Goal: Task Accomplishment & Management: Use online tool/utility

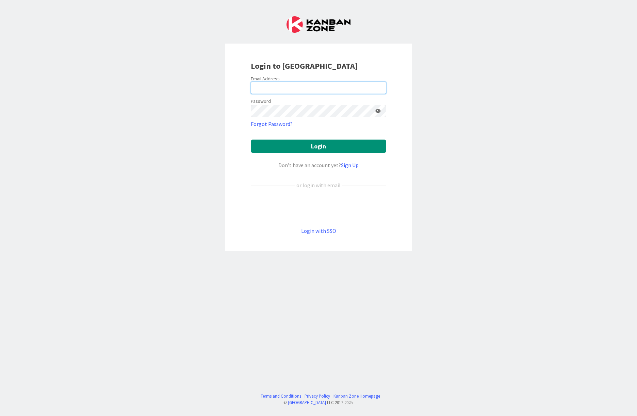
click at [302, 89] on input "email" at bounding box center [318, 88] width 135 height 12
type input "[PERSON_NAME][EMAIL_ADDRESS][DOMAIN_NAME]"
click at [317, 146] on button "Login" at bounding box center [318, 145] width 135 height 13
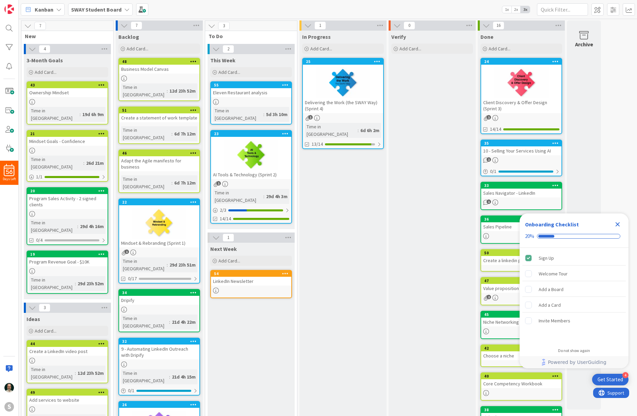
click at [618, 225] on icon "Close Checklist" at bounding box center [617, 224] width 4 height 4
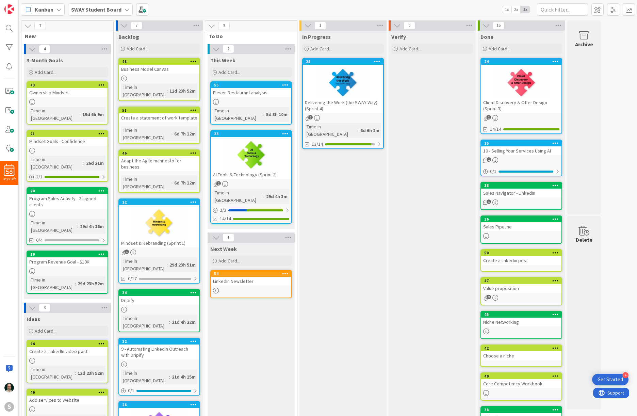
click at [333, 90] on div at bounding box center [343, 82] width 80 height 31
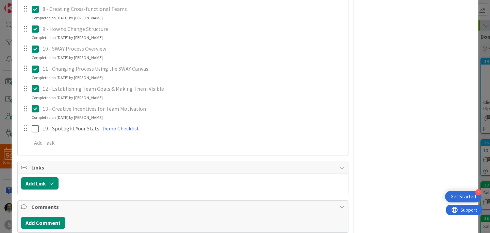
scroll to position [286, 0]
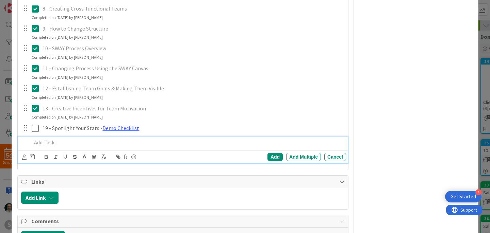
click at [48, 143] on p at bounding box center [188, 143] width 312 height 8
click at [276, 158] on div "Add" at bounding box center [274, 157] width 15 height 8
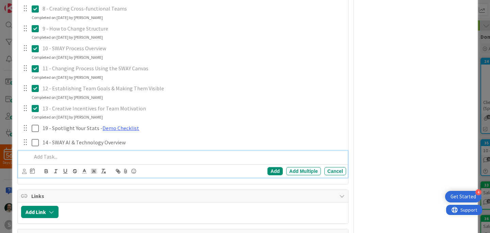
click at [61, 158] on p at bounding box center [188, 157] width 312 height 8
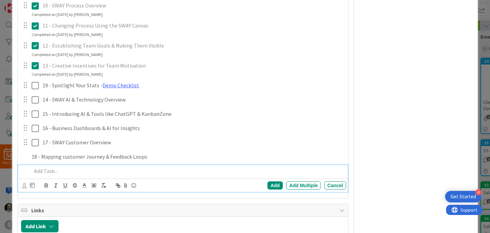
scroll to position [343, 0]
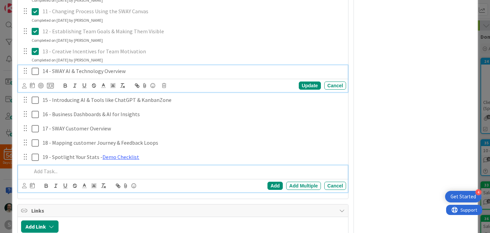
click at [38, 72] on icon at bounding box center [37, 71] width 10 height 8
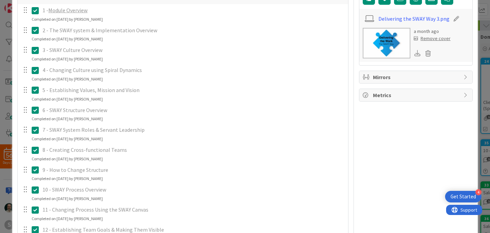
scroll to position [0, 0]
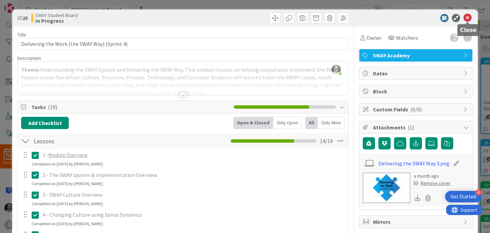
click at [468, 18] on icon at bounding box center [467, 18] width 8 height 8
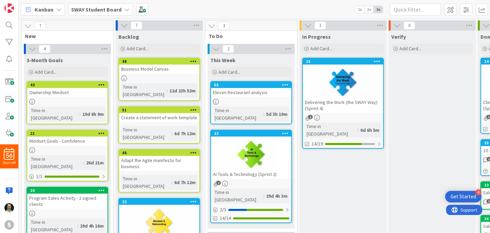
click at [318, 91] on div at bounding box center [343, 82] width 80 height 31
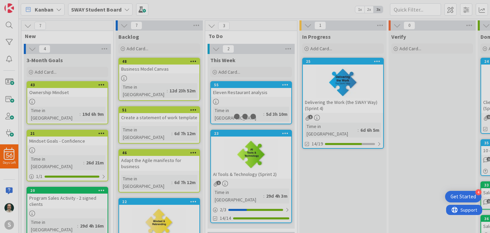
click at [318, 91] on div at bounding box center [245, 116] width 490 height 233
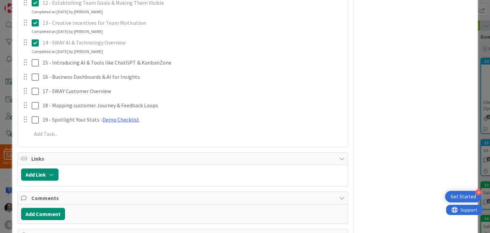
scroll to position [396, 0]
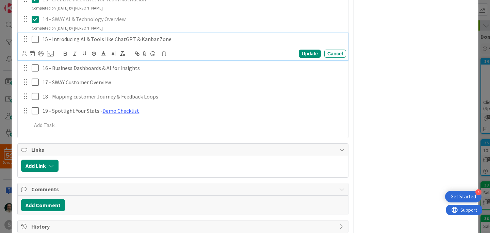
click at [36, 40] on icon at bounding box center [37, 39] width 10 height 8
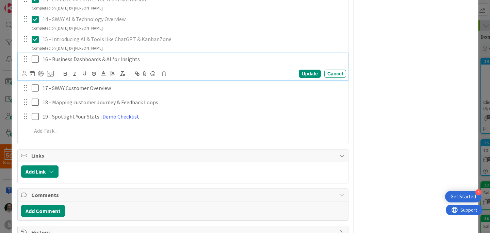
click at [37, 59] on icon at bounding box center [37, 59] width 10 height 8
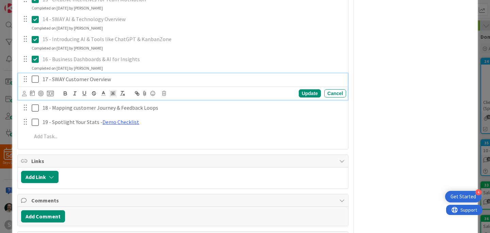
click at [37, 78] on icon at bounding box center [37, 79] width 10 height 8
